Goal: Task Accomplishment & Management: Manage account settings

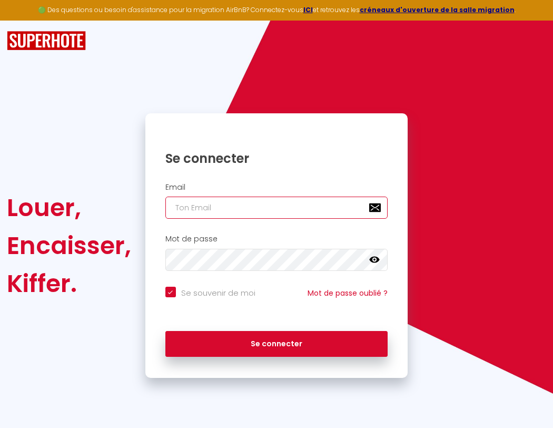
type input "l"
checkbox input "true"
type input "le"
checkbox input "true"
type input "les"
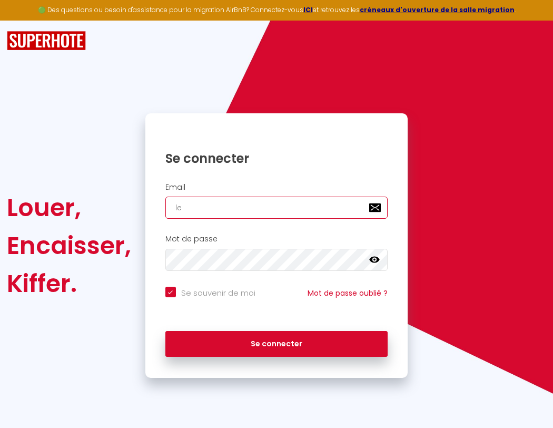
checkbox input "true"
type input "lesp"
checkbox input "true"
type input "lespa"
checkbox input "true"
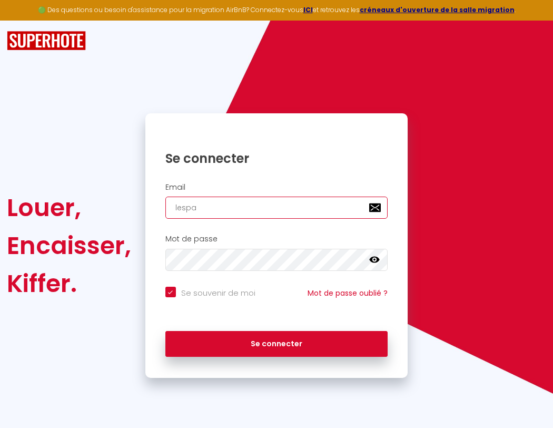
type input "lespac"
checkbox input "true"
type input "lespace"
checkbox input "true"
type input "l"
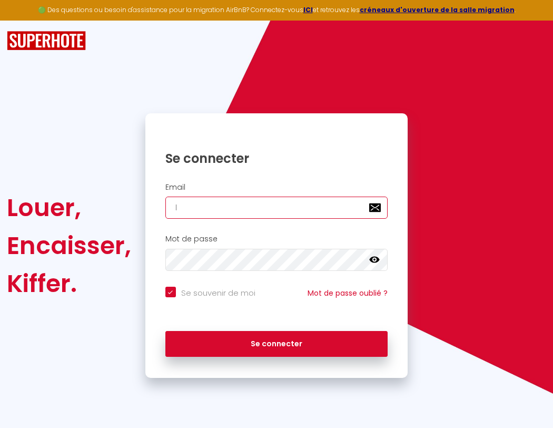
checkbox input "true"
type input "lespaced"
checkbox input "true"
type input "le"
checkbox input "true"
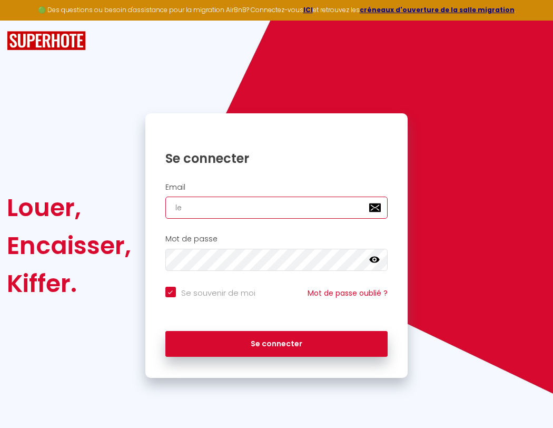
type input "lespacede"
checkbox input "true"
type input "lespacedet"
checkbox input "true"
type input "lespacedete"
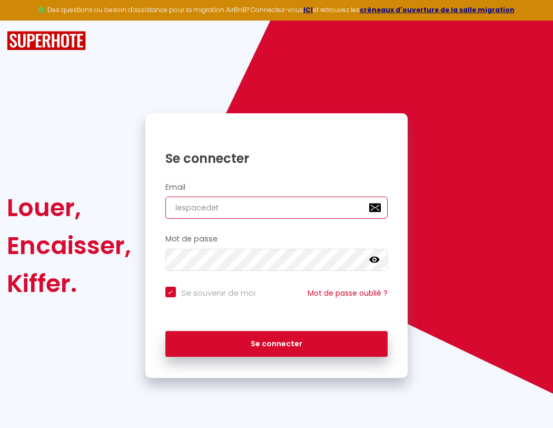
checkbox input "true"
type input "lespacedeten"
checkbox input "true"
type input "lespacedetent"
checkbox input "true"
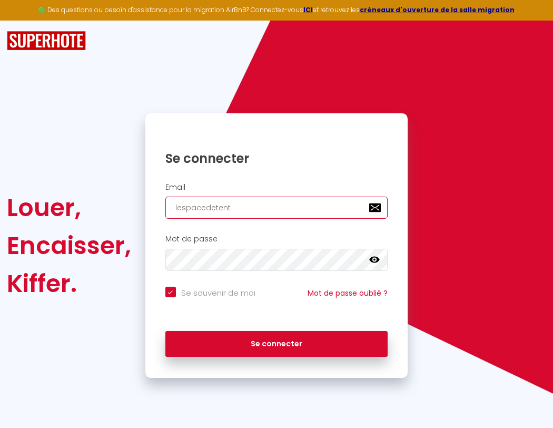
type input "lespacedetente"
checkbox input "true"
type input "l"
checkbox input "true"
type input "lespacedetente@"
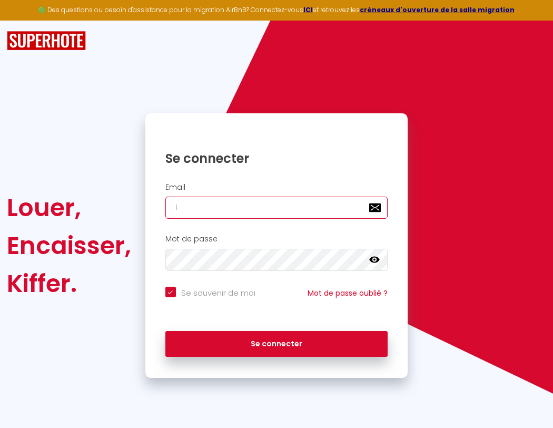
checkbox input "true"
type input "lespacedetente@g"
checkbox input "true"
type input "lespacedetente@gm"
checkbox input "true"
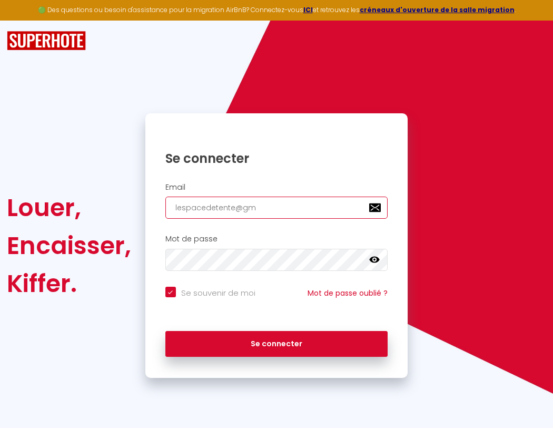
type input "lespacedetente@gma"
checkbox input "true"
type input "lespacedeten"
checkbox input "true"
type input "lespacedetente@gmai"
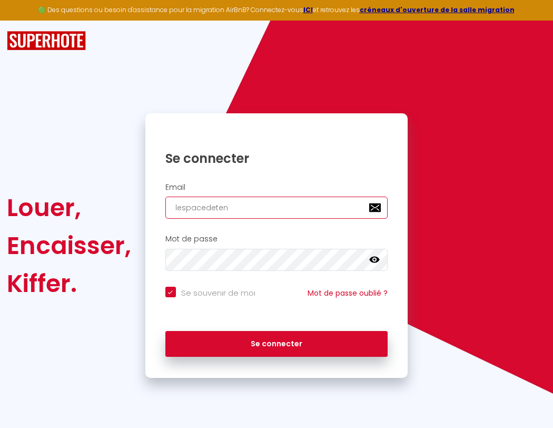
checkbox input "true"
